Goal: Information Seeking & Learning: Learn about a topic

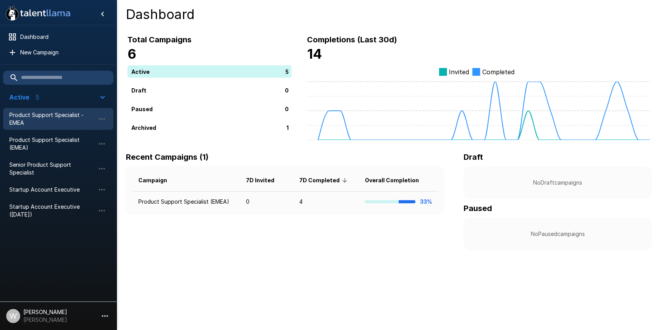
click at [35, 121] on span "Product Support Specialist - EMEA" at bounding box center [52, 119] width 86 height 16
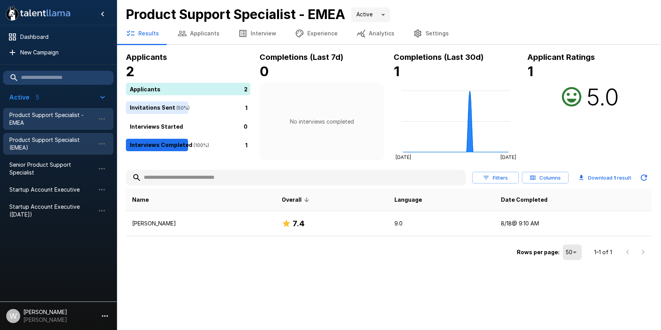
click at [43, 141] on span "Product Support Specialist (EMEA)" at bounding box center [52, 144] width 86 height 16
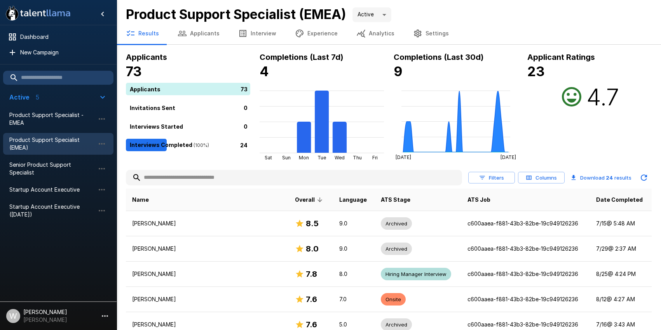
scroll to position [21, 0]
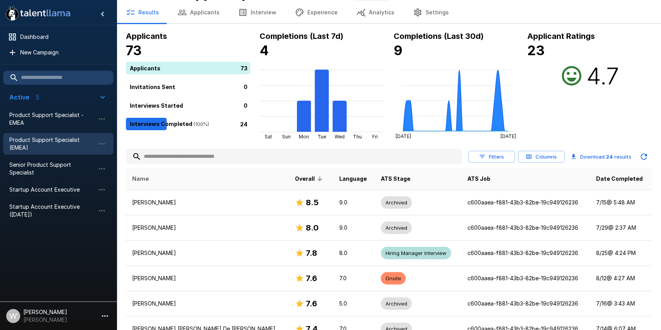
click at [143, 180] on span "Name" at bounding box center [140, 178] width 17 height 9
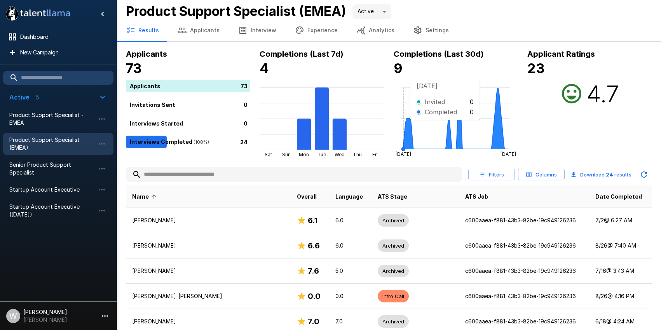
scroll to position [0, 0]
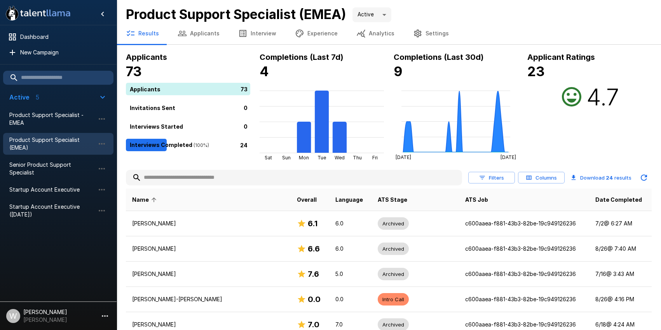
click at [362, 35] on button "Analytics" at bounding box center [375, 34] width 57 height 22
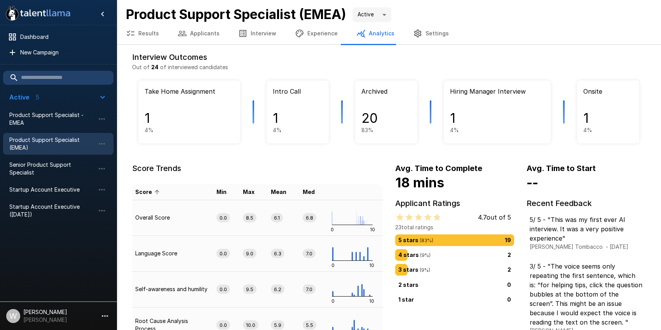
click at [148, 38] on button "Results" at bounding box center [143, 34] width 52 height 22
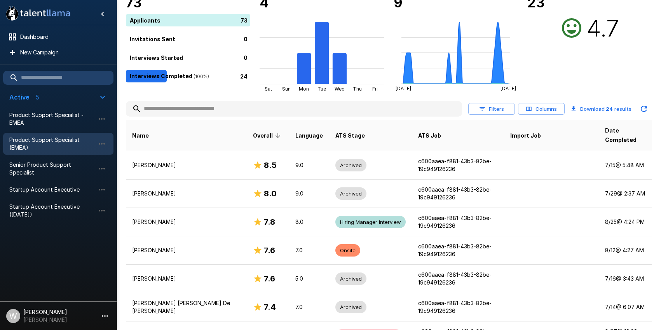
scroll to position [67, 0]
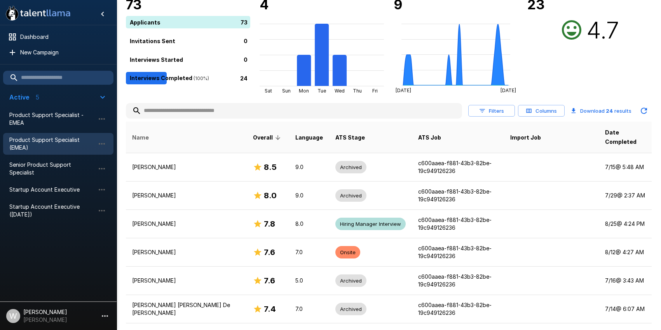
click at [143, 133] on span "Name" at bounding box center [140, 137] width 17 height 9
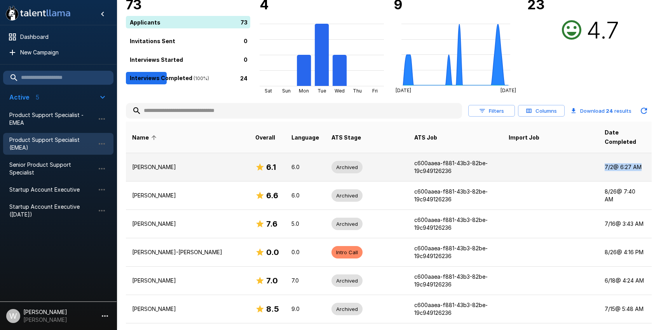
drag, startPoint x: 602, startPoint y: 156, endPoint x: 638, endPoint y: 158, distance: 36.2
click at [638, 158] on td "[DATE] 6:27 AM" at bounding box center [625, 167] width 53 height 28
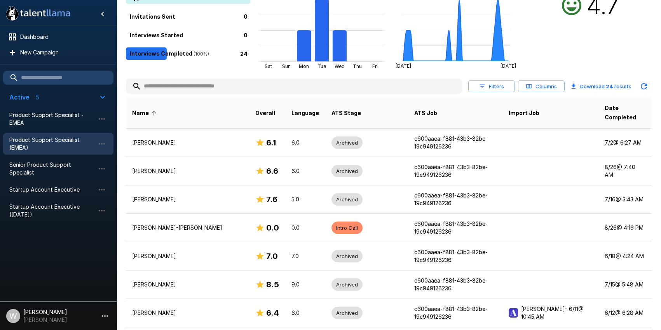
scroll to position [87, 0]
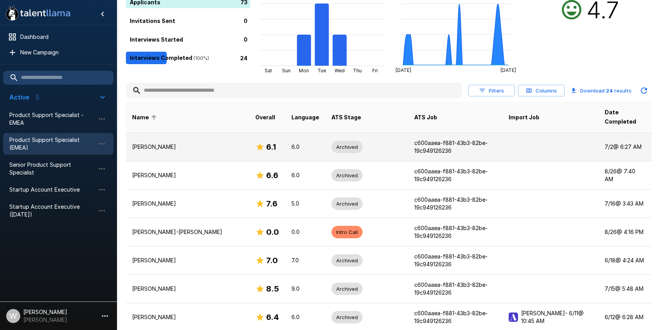
click at [182, 142] on td "[PERSON_NAME]" at bounding box center [187, 147] width 123 height 28
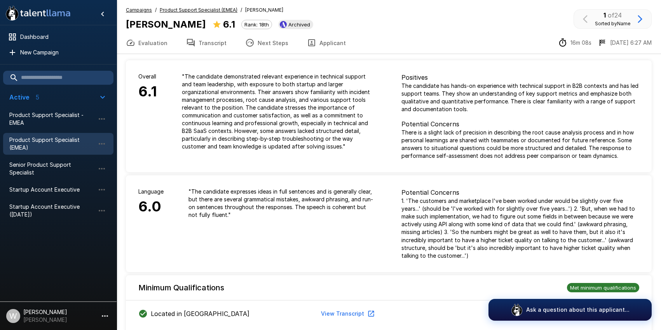
click at [308, 44] on icon "button" at bounding box center [311, 42] width 9 height 9
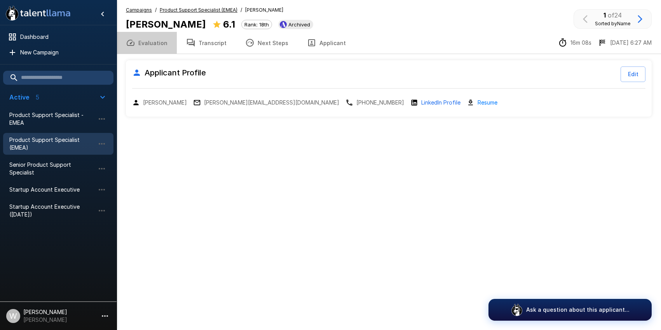
click at [156, 42] on button "Evaluation" at bounding box center [147, 43] width 60 height 22
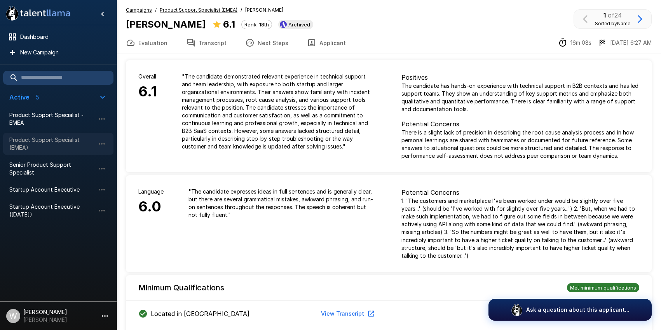
click at [55, 142] on span "Product Support Specialist (EMEA)" at bounding box center [52, 144] width 86 height 16
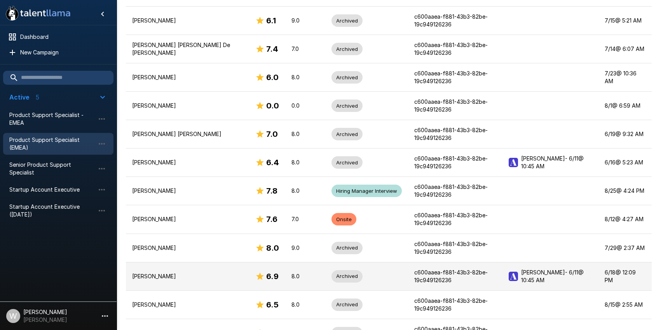
scroll to position [469, 0]
click at [612, 262] on td "[DATE] 12:09 PM" at bounding box center [625, 276] width 53 height 28
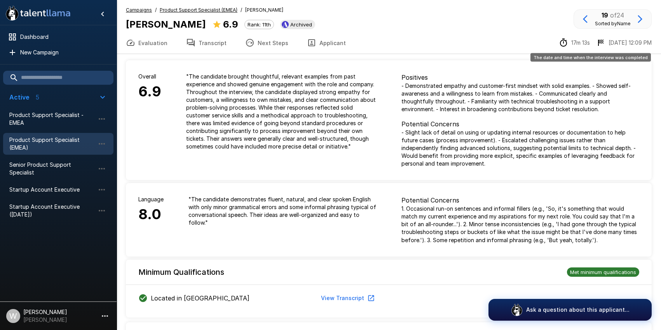
click at [622, 44] on p "[DATE] 12:09 PM" at bounding box center [630, 43] width 43 height 8
drag, startPoint x: 617, startPoint y: 42, endPoint x: 659, endPoint y: 42, distance: 41.6
click at [659, 42] on div "17m 13s [DATE] 12:09 PM" at bounding box center [606, 42] width 112 height 9
copy p "[DATE] 12:09 PM"
click at [55, 144] on span "Product Support Specialist (EMEA)" at bounding box center [52, 144] width 86 height 16
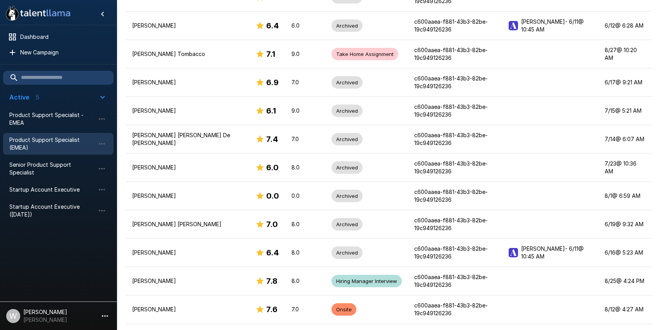
scroll to position [400, 0]
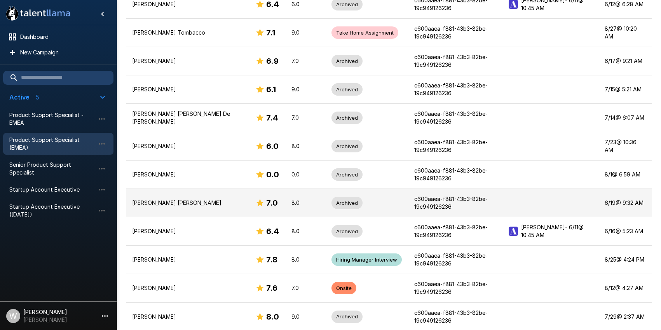
click at [170, 199] on p "[PERSON_NAME] [PERSON_NAME]" at bounding box center [187, 203] width 111 height 8
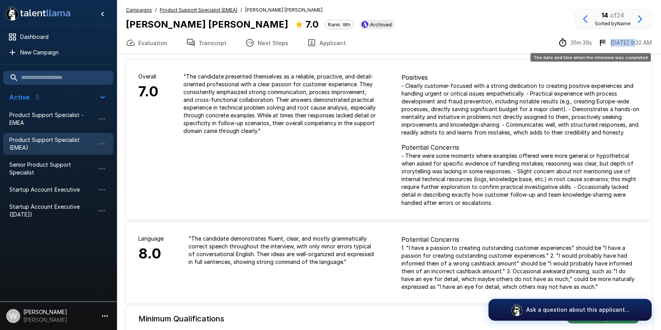
drag, startPoint x: 619, startPoint y: 41, endPoint x: 641, endPoint y: 44, distance: 22.4
click at [641, 44] on p "[DATE] 9:32 AM" at bounding box center [631, 43] width 41 height 8
copy p "[DATE] 9:32"
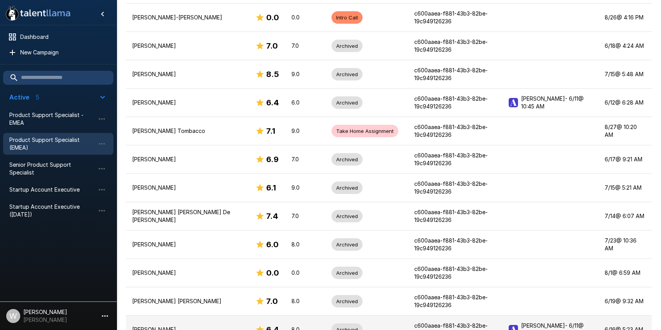
scroll to position [294, 0]
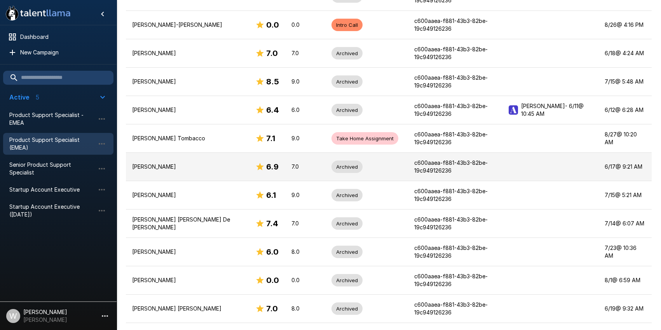
click at [178, 163] on p "[PERSON_NAME]" at bounding box center [187, 167] width 111 height 8
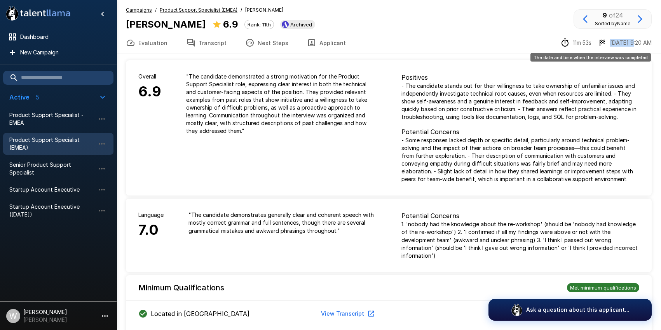
drag, startPoint x: 619, startPoint y: 40, endPoint x: 639, endPoint y: 39, distance: 20.2
click at [639, 39] on p "[DATE] 9:20 AM" at bounding box center [631, 43] width 42 height 8
click at [621, 44] on p "[DATE] 9:20 AM" at bounding box center [631, 43] width 42 height 8
drag, startPoint x: 619, startPoint y: 43, endPoint x: 640, endPoint y: 42, distance: 21.8
click at [640, 42] on p "[DATE] 9:20 AM" at bounding box center [631, 43] width 42 height 8
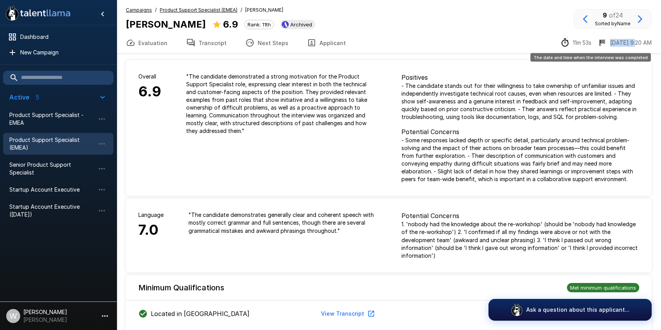
copy p "[DATE] 9:20"
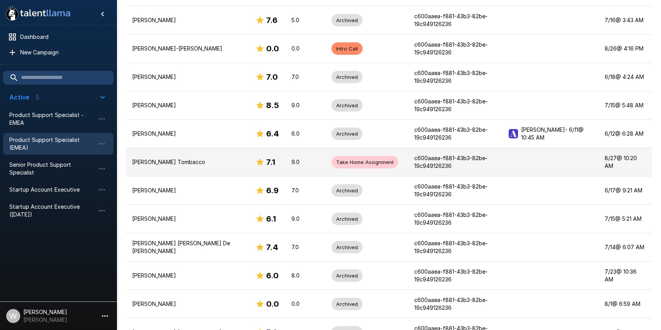
scroll to position [248, 0]
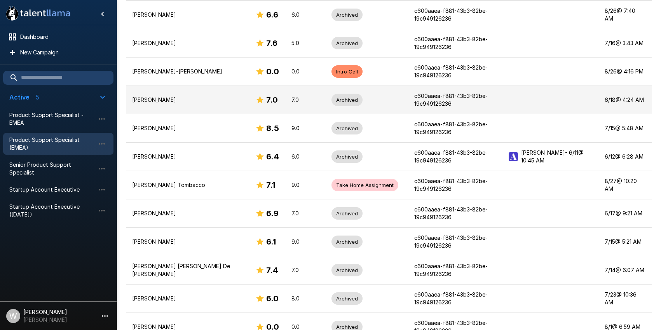
click at [163, 96] on p "[PERSON_NAME]" at bounding box center [187, 100] width 111 height 8
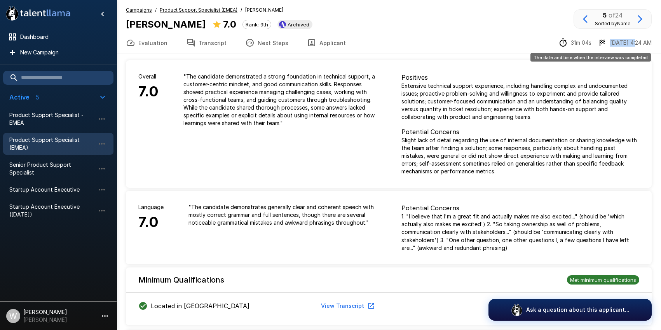
drag, startPoint x: 618, startPoint y: 42, endPoint x: 642, endPoint y: 42, distance: 24.1
click at [642, 42] on p "[DATE] 4:24 AM" at bounding box center [631, 43] width 42 height 8
copy p "[DATE] 4:24"
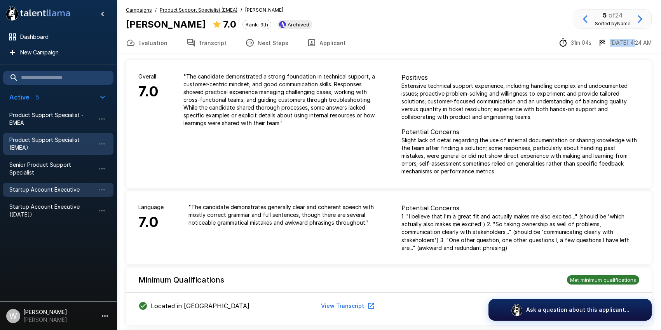
click at [39, 188] on span "Startup Account Executive" at bounding box center [52, 190] width 86 height 8
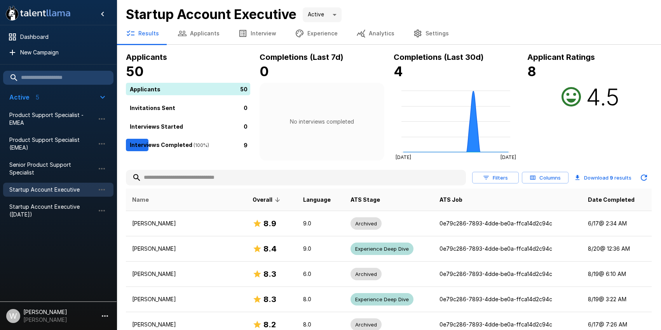
click at [143, 201] on span "Name" at bounding box center [140, 199] width 17 height 9
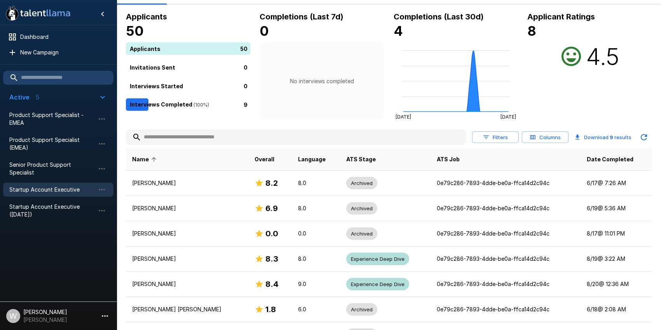
scroll to position [37, 0]
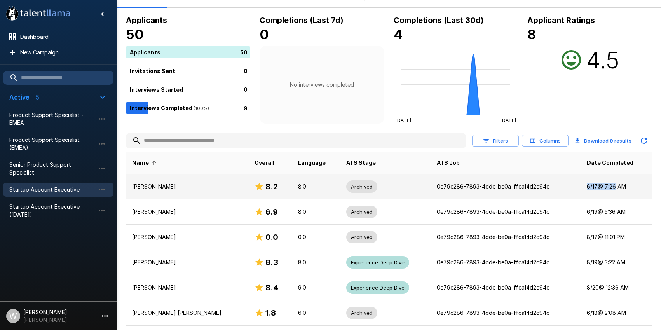
drag, startPoint x: 582, startPoint y: 187, endPoint x: 612, endPoint y: 189, distance: 30.8
click at [612, 189] on td "[DATE] 7:26 AM" at bounding box center [616, 186] width 71 height 25
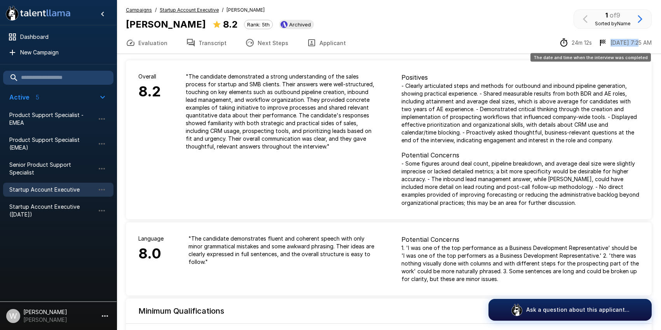
drag, startPoint x: 619, startPoint y: 42, endPoint x: 644, endPoint y: 42, distance: 24.9
click at [644, 42] on p "[DATE] 7:25 AM" at bounding box center [631, 43] width 41 height 8
copy p "[DATE] 7:25"
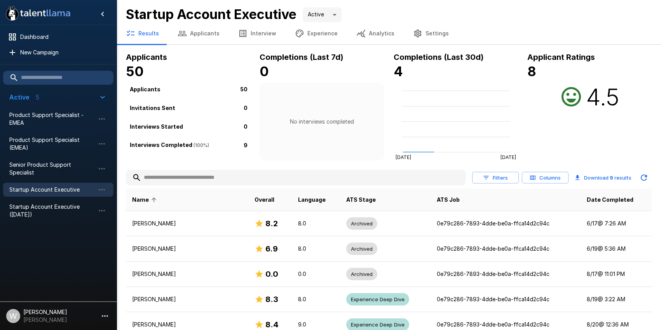
scroll to position [37, 0]
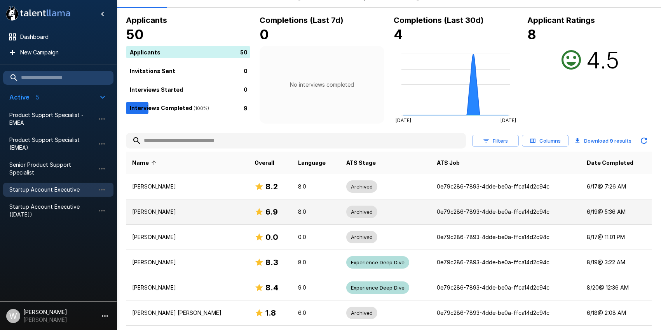
click at [145, 209] on p "[PERSON_NAME]" at bounding box center [187, 212] width 110 height 8
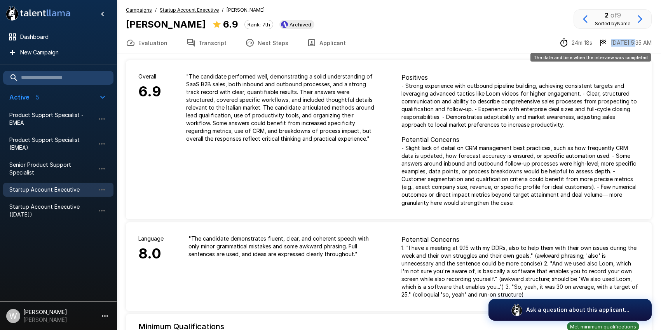
drag, startPoint x: 618, startPoint y: 43, endPoint x: 641, endPoint y: 42, distance: 23.3
click at [641, 42] on p "[DATE] 5:35 AM" at bounding box center [631, 43] width 41 height 8
copy p "[DATE] 5:35"
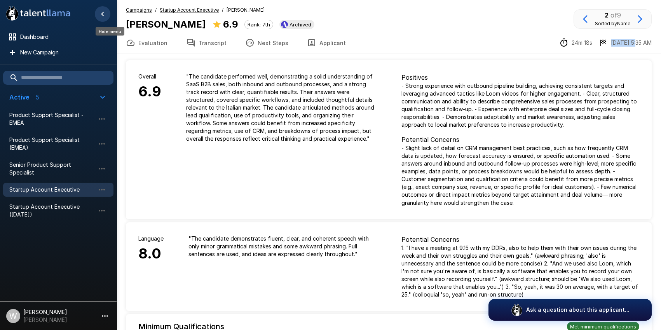
click at [104, 16] on icon "Hide menu" at bounding box center [102, 13] width 9 height 9
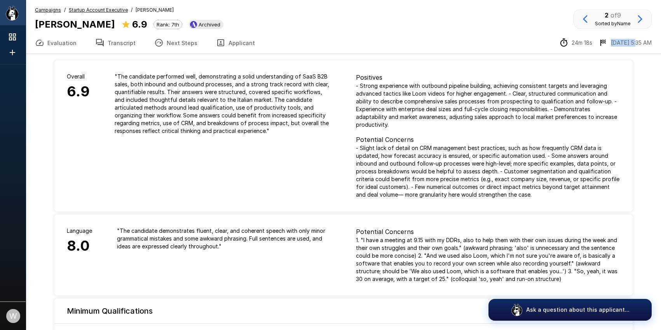
scroll to position [37, 0]
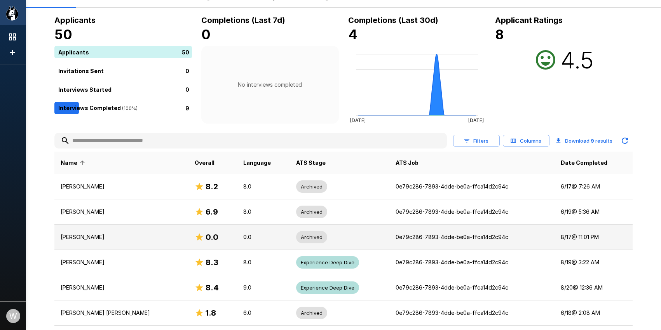
click at [78, 240] on p "[PERSON_NAME]" at bounding box center [122, 237] width 122 height 8
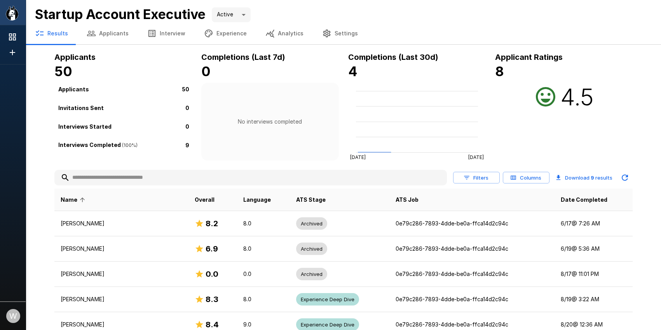
scroll to position [37, 0]
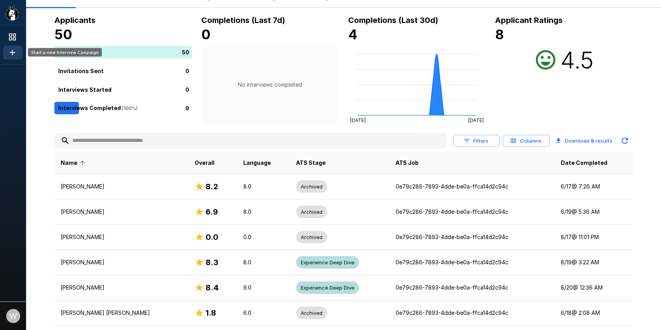
click at [12, 54] on icon "Start a new Interview Campaign" at bounding box center [12, 52] width 5 height 5
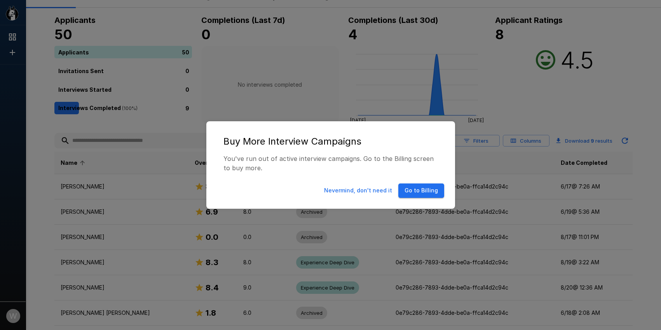
click at [252, 71] on div "Buy More Interview Campaigns You've run out of active interview campaigns. Go t…" at bounding box center [330, 165] width 661 height 330
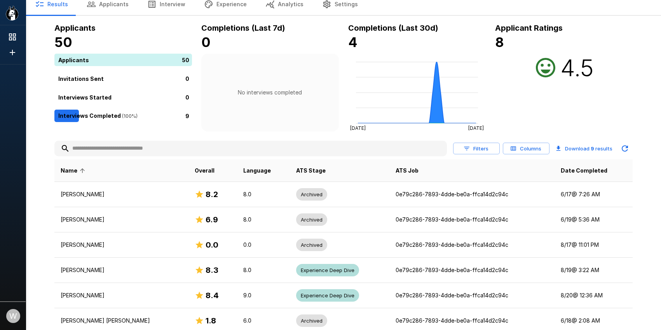
scroll to position [0, 0]
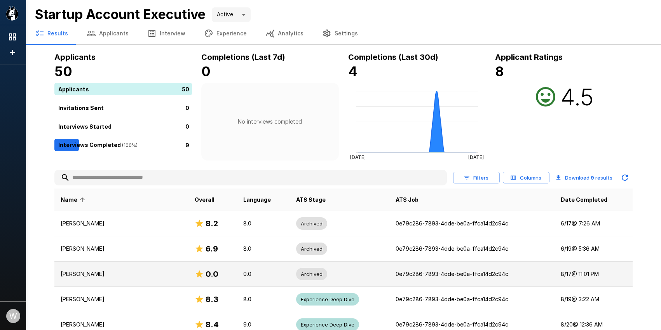
click at [101, 269] on td "[PERSON_NAME]" at bounding box center [121, 274] width 135 height 25
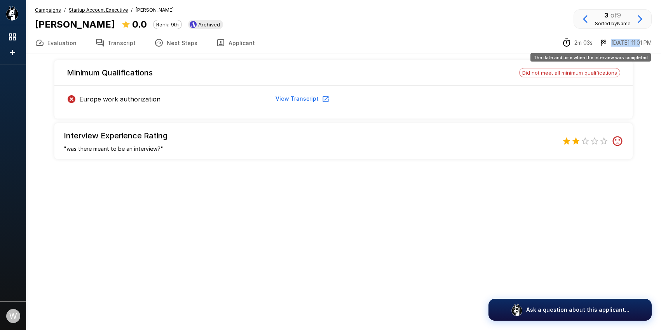
drag, startPoint x: 619, startPoint y: 41, endPoint x: 643, endPoint y: 40, distance: 24.1
click at [643, 40] on p "[DATE] 11:01 PM" at bounding box center [632, 43] width 40 height 8
copy p "[DATE] 11:01"
click at [106, 49] on button "Transcript" at bounding box center [115, 43] width 59 height 22
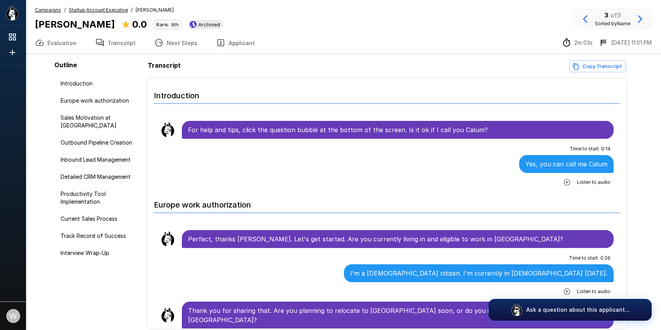
click at [108, 10] on u "Startup Account Executive" at bounding box center [98, 10] width 59 height 6
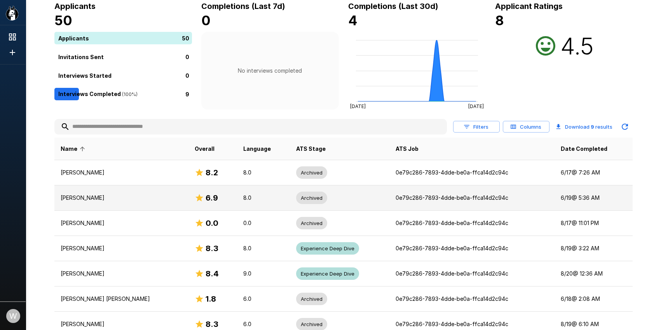
scroll to position [54, 0]
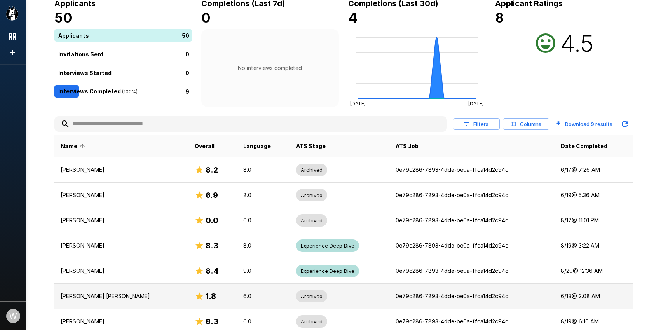
click at [79, 290] on td "[PERSON_NAME] [PERSON_NAME]" at bounding box center [121, 296] width 135 height 25
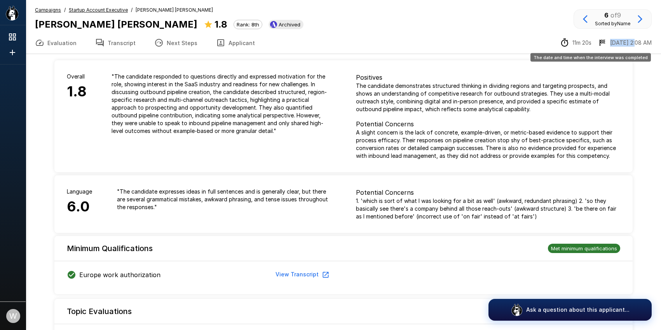
drag, startPoint x: 618, startPoint y: 43, endPoint x: 642, endPoint y: 43, distance: 24.1
click at [642, 43] on p "[DATE] 2:08 AM" at bounding box center [631, 43] width 42 height 8
copy p "[DATE] 2:08"
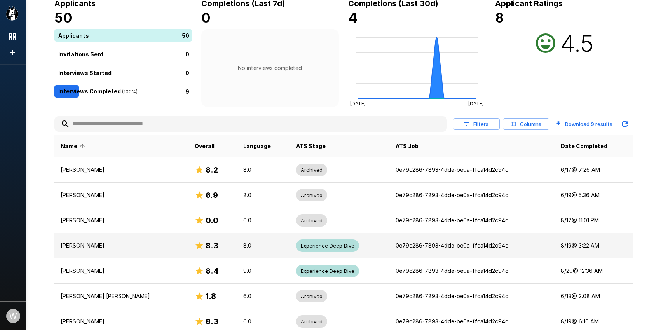
scroll to position [118, 0]
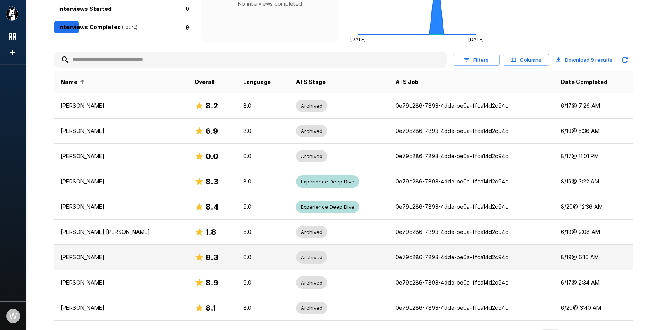
click at [103, 253] on p "[PERSON_NAME]" at bounding box center [122, 257] width 122 height 8
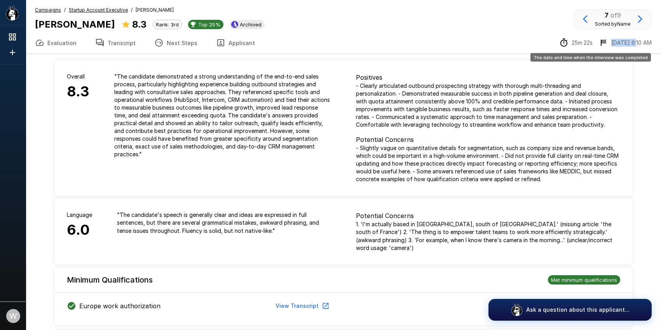
drag, startPoint x: 619, startPoint y: 43, endPoint x: 641, endPoint y: 40, distance: 21.5
click at [641, 40] on p "[DATE] 6:10 AM" at bounding box center [632, 43] width 40 height 8
copy p "[DATE] 6:10"
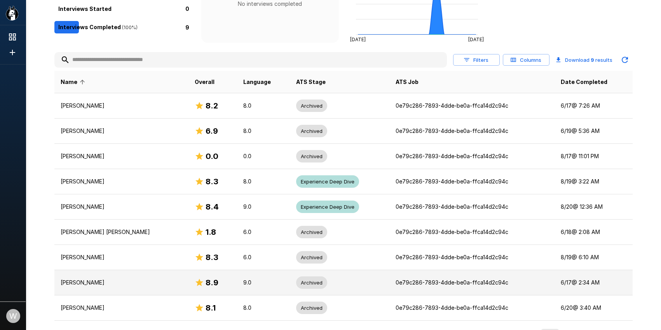
click at [92, 275] on td "[PERSON_NAME]" at bounding box center [121, 282] width 135 height 25
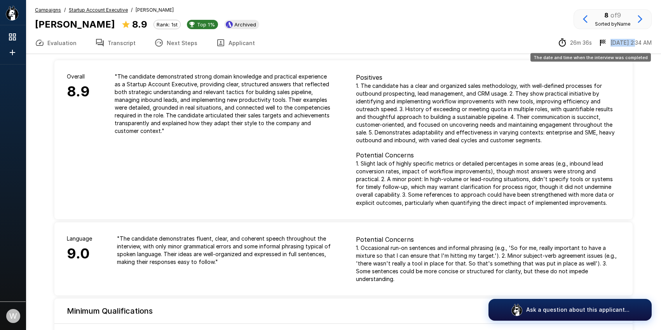
drag, startPoint x: 619, startPoint y: 45, endPoint x: 640, endPoint y: 44, distance: 21.0
click at [640, 44] on p "[DATE] 2:34 AM" at bounding box center [631, 43] width 41 height 8
copy p "[DATE] 2:34"
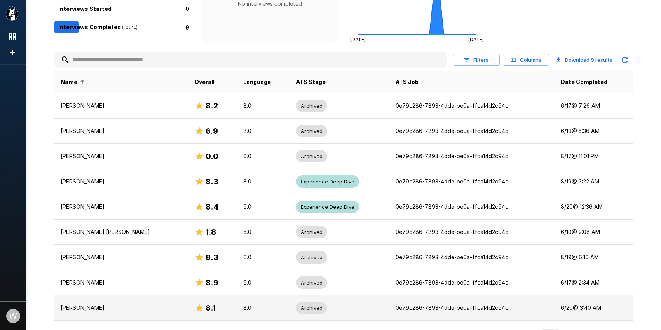
click at [111, 311] on p "[PERSON_NAME]" at bounding box center [122, 308] width 122 height 8
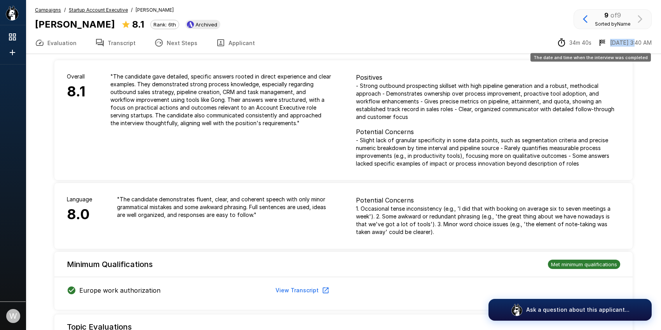
drag, startPoint x: 616, startPoint y: 42, endPoint x: 641, endPoint y: 44, distance: 24.9
click at [641, 44] on div "[DATE] 3:40 AM" at bounding box center [625, 42] width 54 height 9
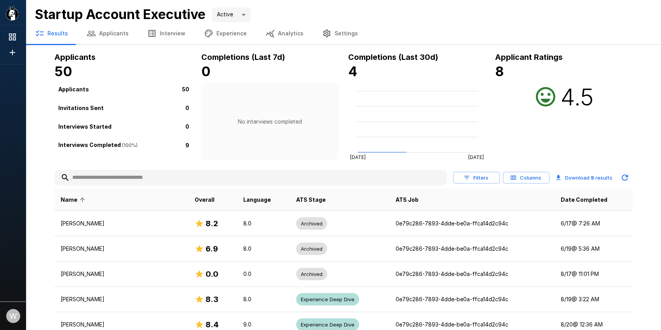
scroll to position [118, 0]
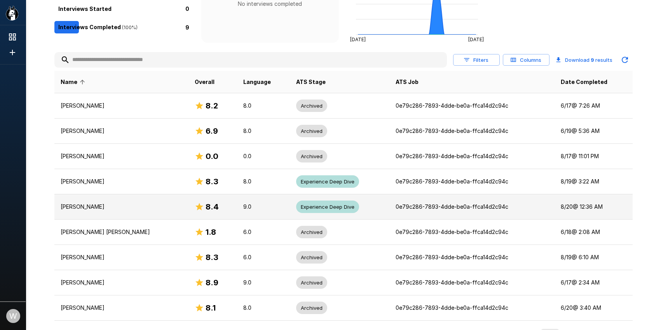
click at [117, 205] on p "[PERSON_NAME]" at bounding box center [122, 207] width 122 height 8
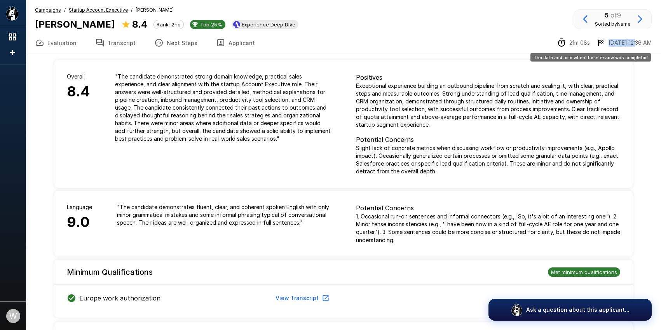
drag, startPoint x: 613, startPoint y: 43, endPoint x: 641, endPoint y: 46, distance: 28.1
click at [641, 46] on div "[DATE] 12:36 AM" at bounding box center [624, 42] width 56 height 9
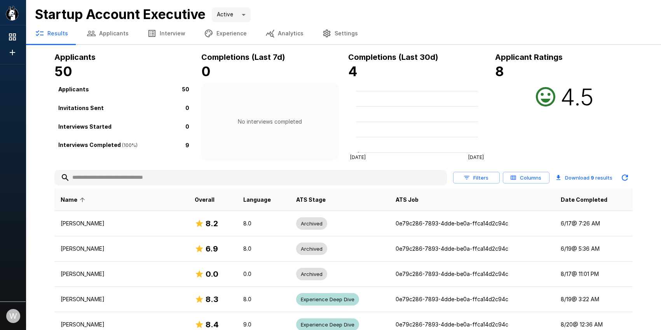
scroll to position [118, 0]
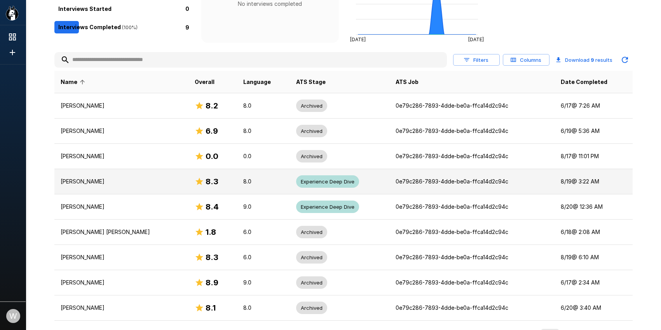
click at [93, 183] on p "[PERSON_NAME]" at bounding box center [122, 182] width 122 height 8
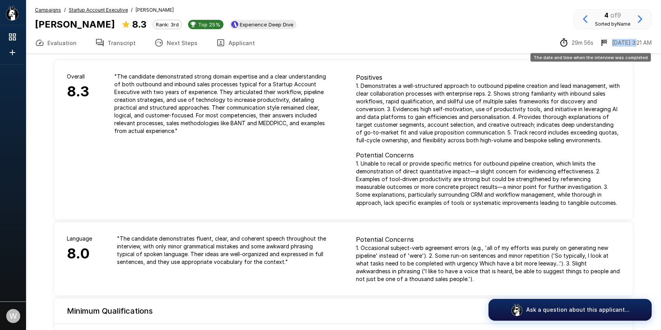
drag, startPoint x: 620, startPoint y: 45, endPoint x: 641, endPoint y: 44, distance: 21.4
click at [641, 44] on p "[DATE] 3:21 AM" at bounding box center [632, 43] width 40 height 8
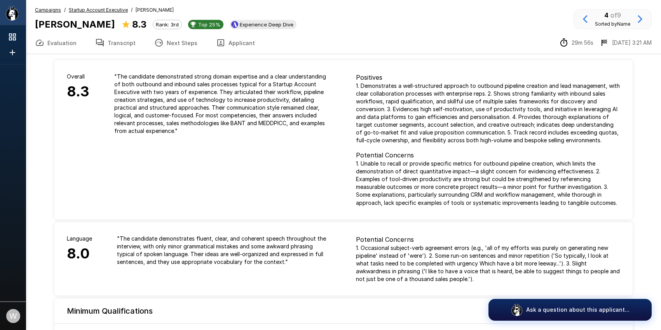
click at [18, 17] on div ".st0{fill:#FFFFFF;} .st1{fill:#76a4ed;}" at bounding box center [13, 12] width 26 height 25
click at [15, 16] on icon "Show menu" at bounding box center [14, 14] width 7 height 10
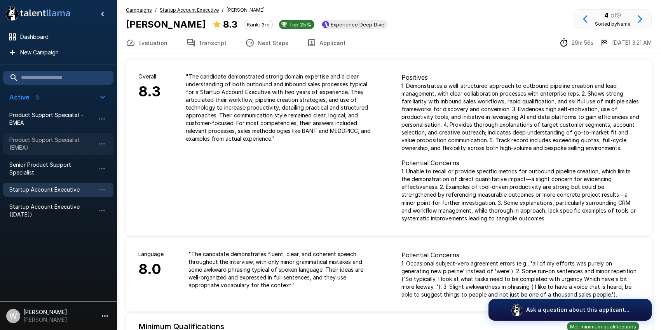
click at [38, 136] on span "Product Support Specialist (EMEA)" at bounding box center [52, 144] width 86 height 16
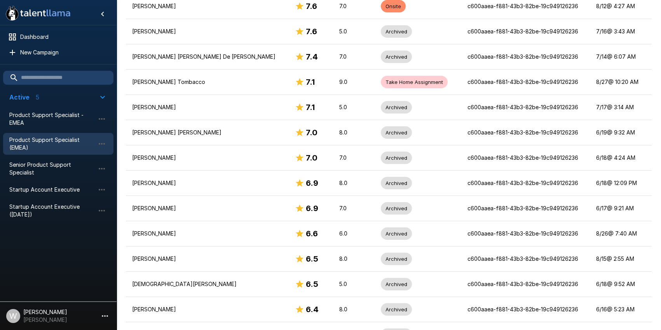
scroll to position [319, 0]
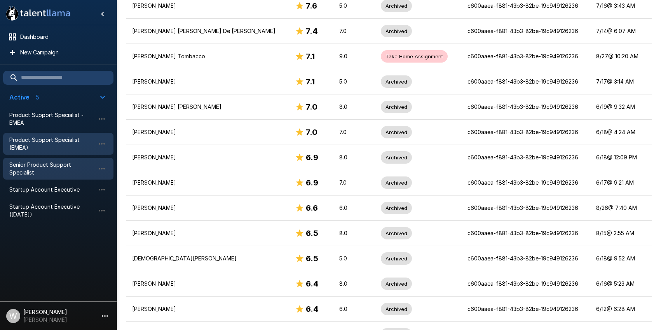
click at [49, 164] on span "Senior Product Support Specialist" at bounding box center [52, 169] width 86 height 16
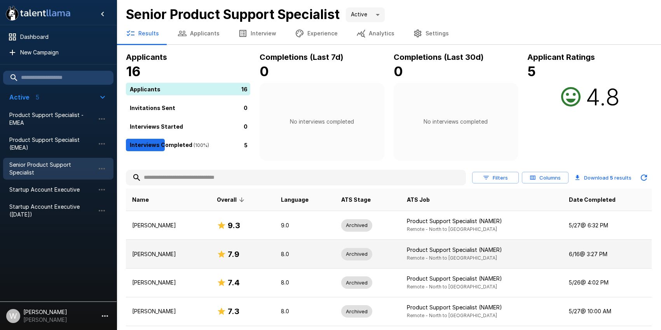
click at [170, 252] on p "[PERSON_NAME]" at bounding box center [168, 254] width 72 height 8
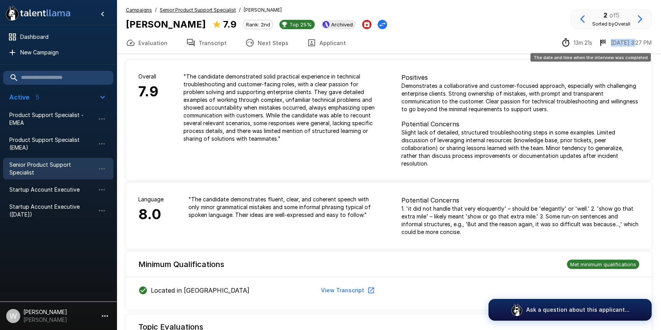
drag, startPoint x: 619, startPoint y: 41, endPoint x: 642, endPoint y: 44, distance: 23.8
click at [642, 44] on p "[DATE] 3:27 PM" at bounding box center [631, 43] width 41 height 8
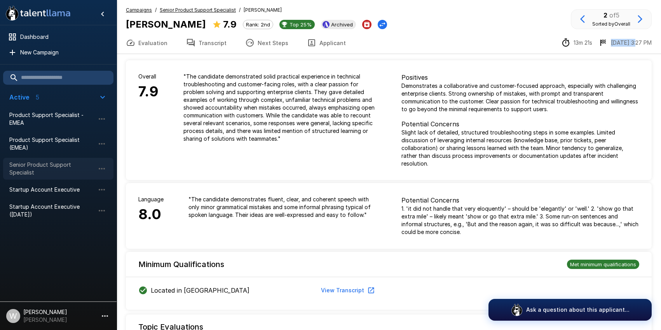
click at [51, 167] on span "Senior Product Support Specialist" at bounding box center [52, 169] width 86 height 16
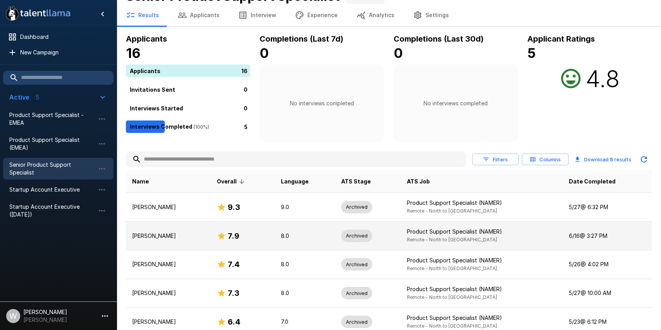
scroll to position [51, 0]
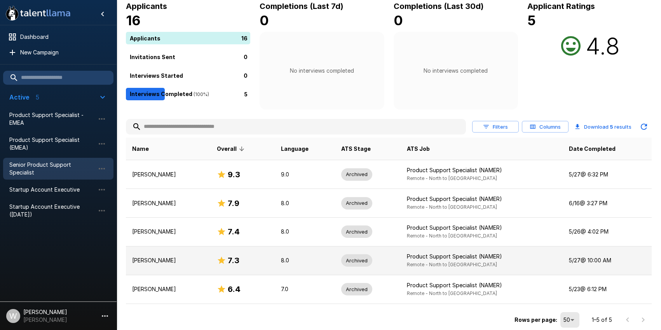
click at [150, 260] on p "[PERSON_NAME]" at bounding box center [168, 261] width 72 height 8
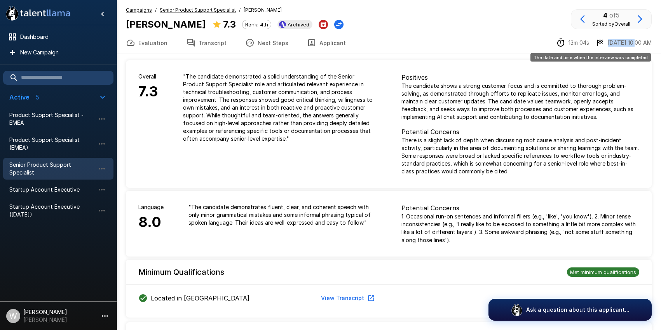
drag, startPoint x: 614, startPoint y: 43, endPoint x: 641, endPoint y: 46, distance: 27.8
click at [641, 46] on div "[DATE] 10:00 AM" at bounding box center [624, 42] width 56 height 9
click at [196, 8] on u "Senior Product Support Specialist" at bounding box center [198, 10] width 76 height 6
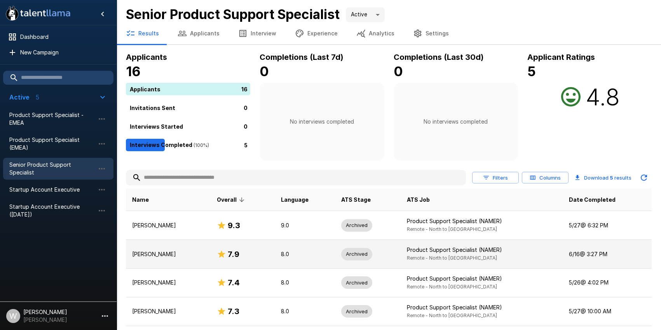
scroll to position [51, 0]
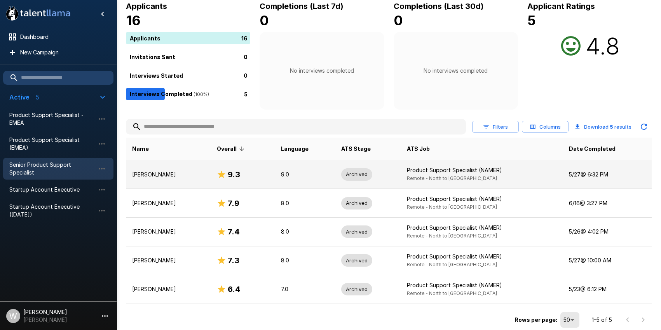
click at [152, 168] on td "[PERSON_NAME]" at bounding box center [168, 174] width 85 height 29
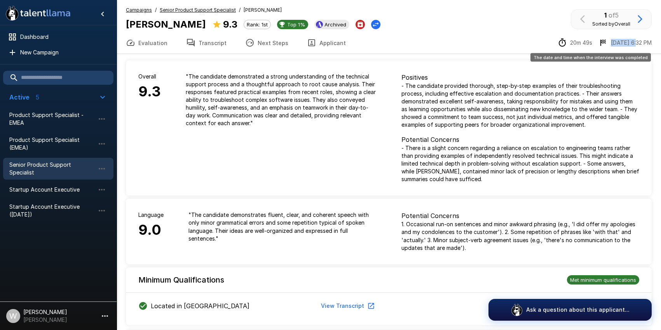
drag, startPoint x: 617, startPoint y: 43, endPoint x: 640, endPoint y: 44, distance: 23.3
click at [640, 43] on p "[DATE] 6:32 PM" at bounding box center [631, 43] width 41 height 8
click at [210, 10] on u "Senior Product Support Specialist" at bounding box center [198, 10] width 76 height 6
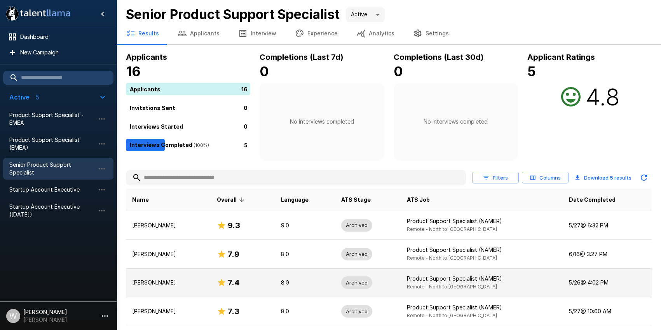
scroll to position [51, 0]
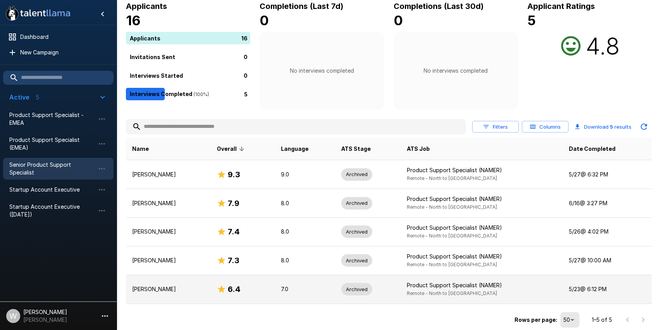
click at [161, 290] on p "[PERSON_NAME]" at bounding box center [168, 289] width 72 height 8
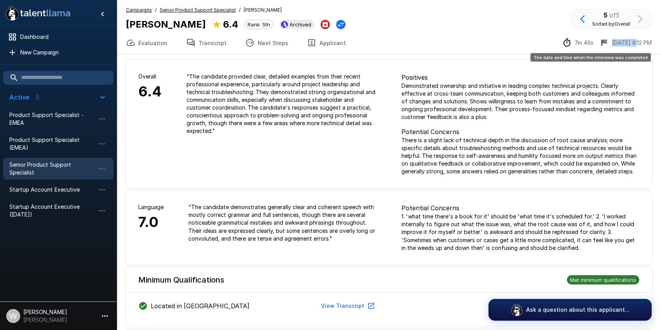
drag, startPoint x: 619, startPoint y: 42, endPoint x: 641, endPoint y: 44, distance: 22.2
click at [641, 44] on p "[DATE] 6:12 PM" at bounding box center [632, 43] width 40 height 8
click at [197, 11] on u "Senior Product Support Specialist" at bounding box center [198, 10] width 76 height 6
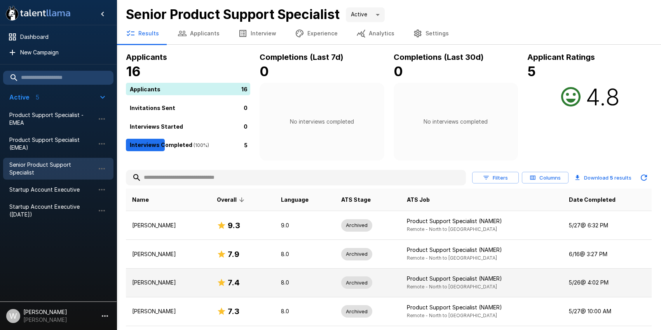
click at [160, 282] on p "[PERSON_NAME]" at bounding box center [168, 283] width 72 height 8
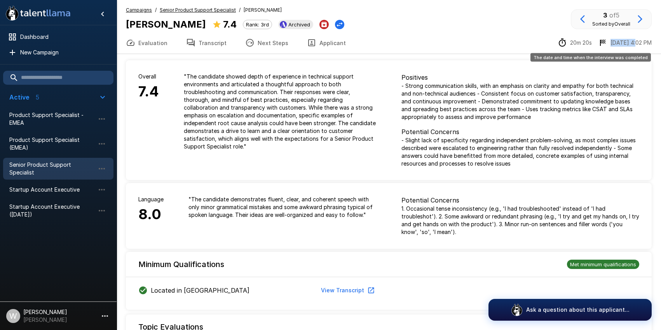
drag, startPoint x: 617, startPoint y: 42, endPoint x: 641, endPoint y: 42, distance: 23.7
click at [641, 42] on p "[DATE] 4:02 PM" at bounding box center [631, 43] width 41 height 8
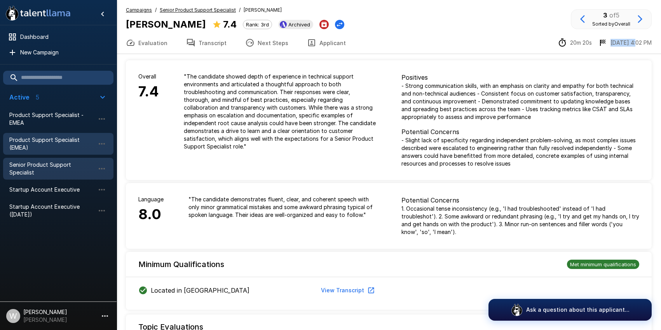
click at [37, 151] on span "Product Support Specialist (EMEA)" at bounding box center [52, 144] width 86 height 16
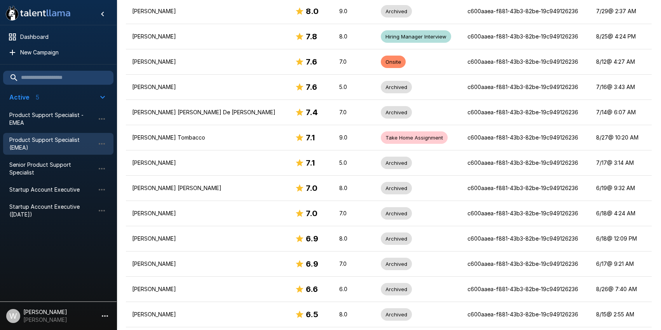
scroll to position [260, 0]
